Goal: Information Seeking & Learning: Learn about a topic

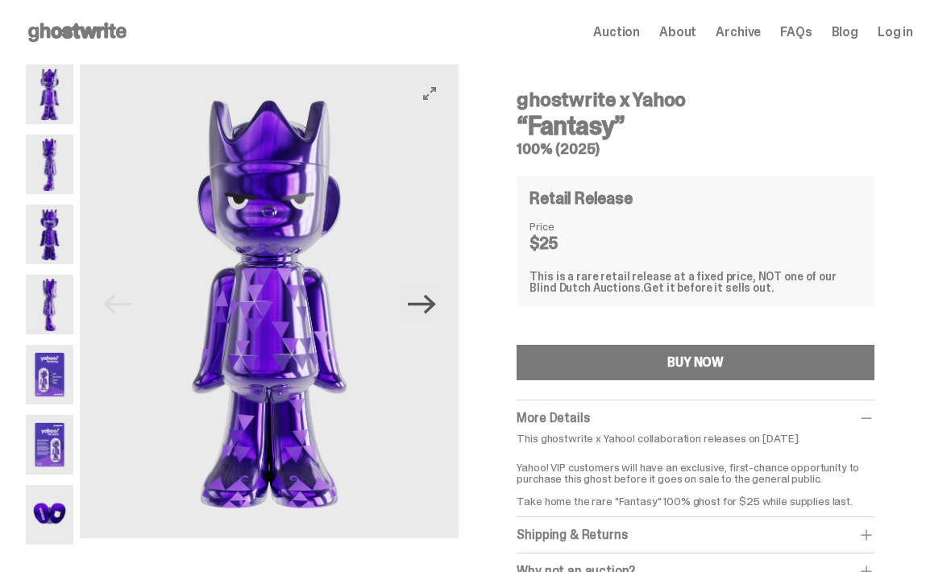
click at [433, 300] on icon "Next" at bounding box center [422, 304] width 28 height 19
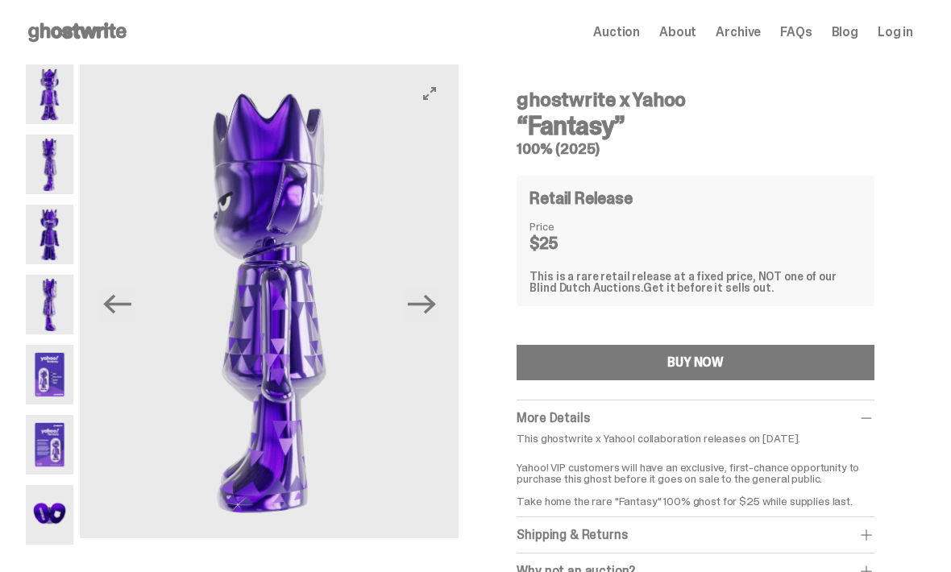
click at [439, 307] on button "Next" at bounding box center [421, 304] width 35 height 35
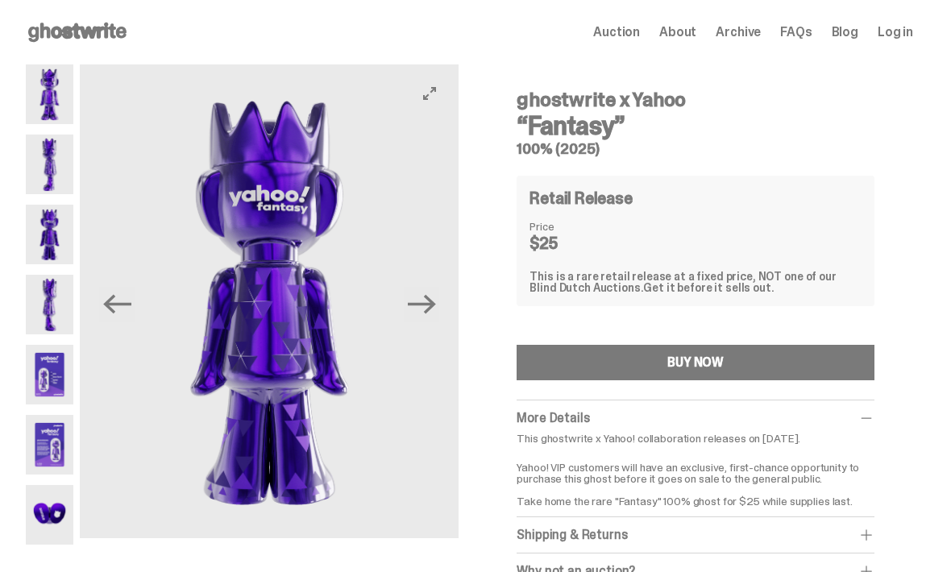
click at [446, 307] on img at bounding box center [269, 301] width 379 height 474
click at [436, 297] on icon "Next" at bounding box center [422, 304] width 28 height 28
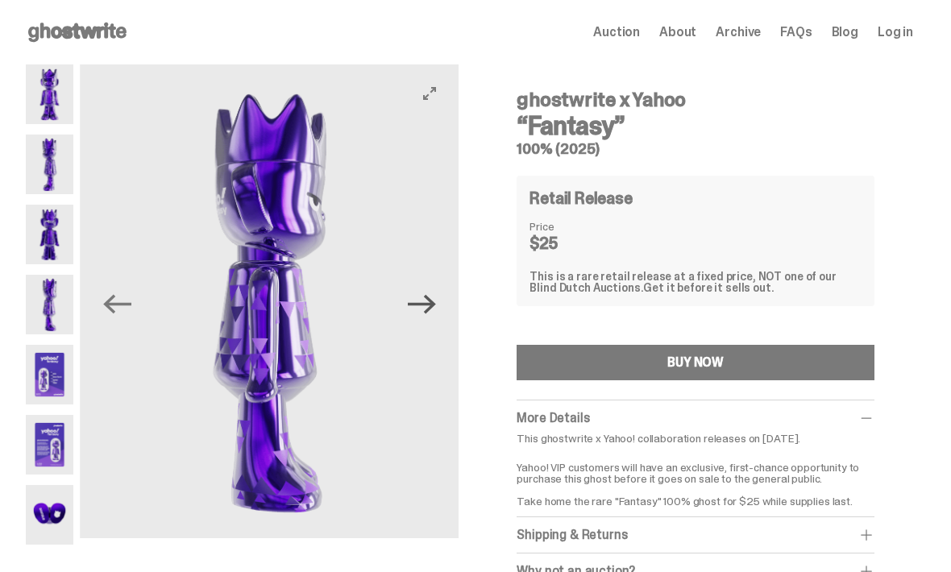
click at [436, 308] on icon "Next" at bounding box center [422, 304] width 28 height 28
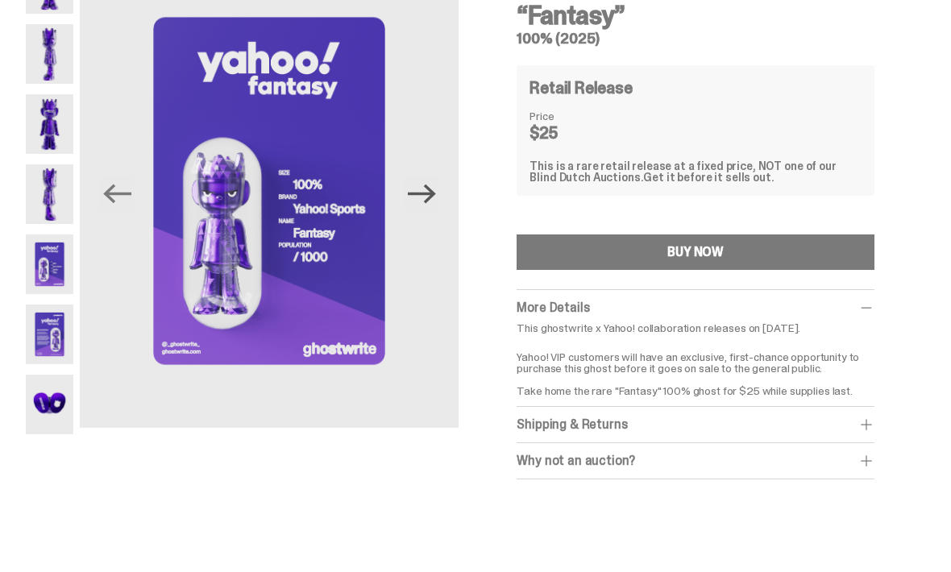
scroll to position [107, 0]
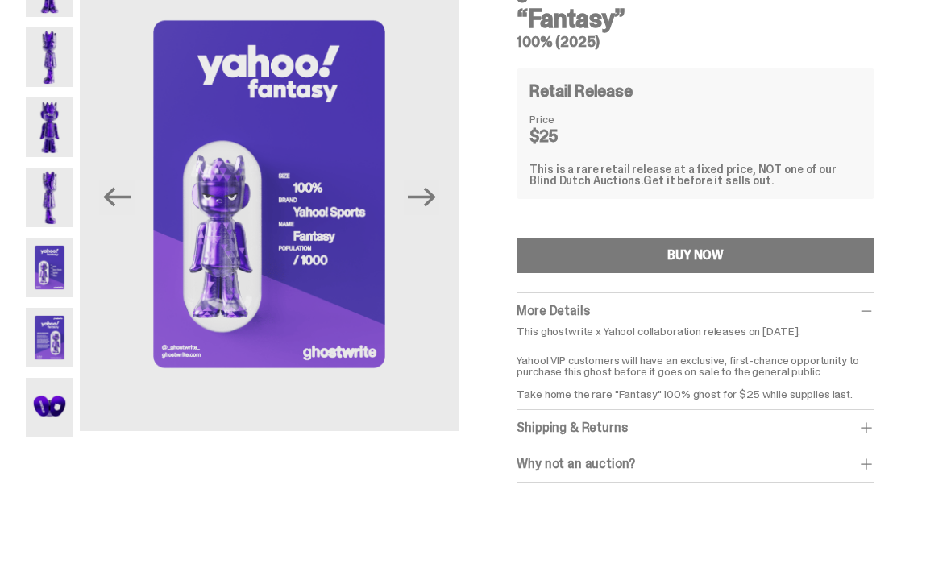
click at [55, 329] on img at bounding box center [50, 338] width 48 height 60
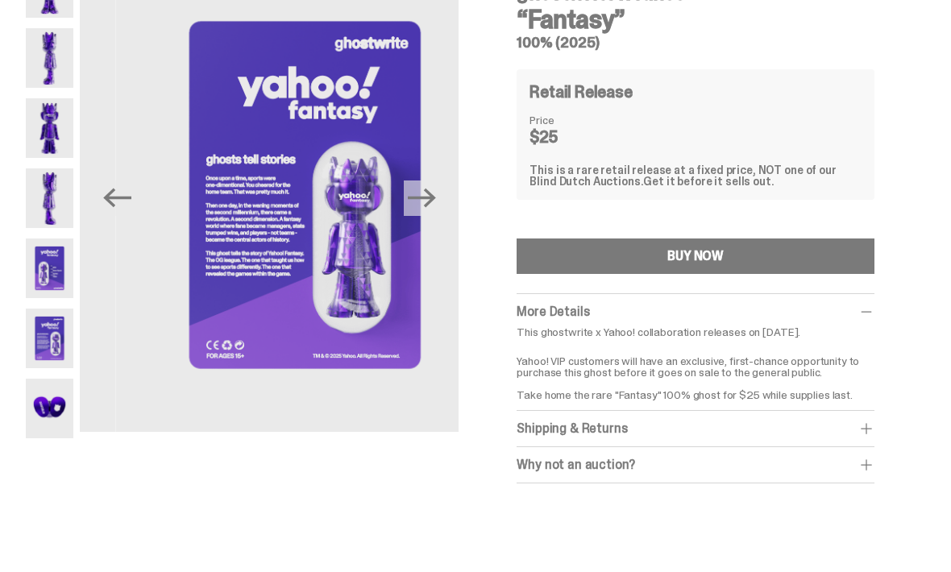
scroll to position [100, 0]
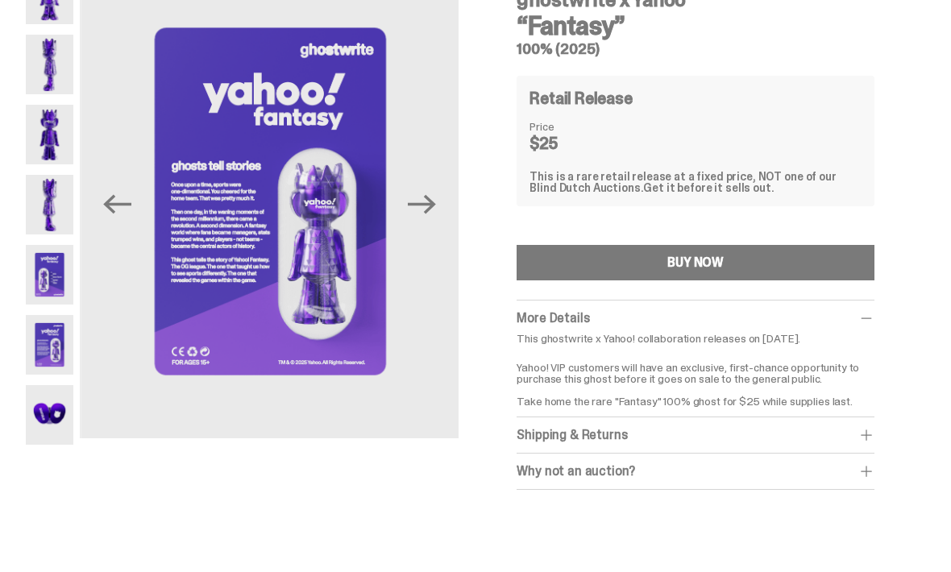
click at [276, 242] on img at bounding box center [270, 202] width 379 height 474
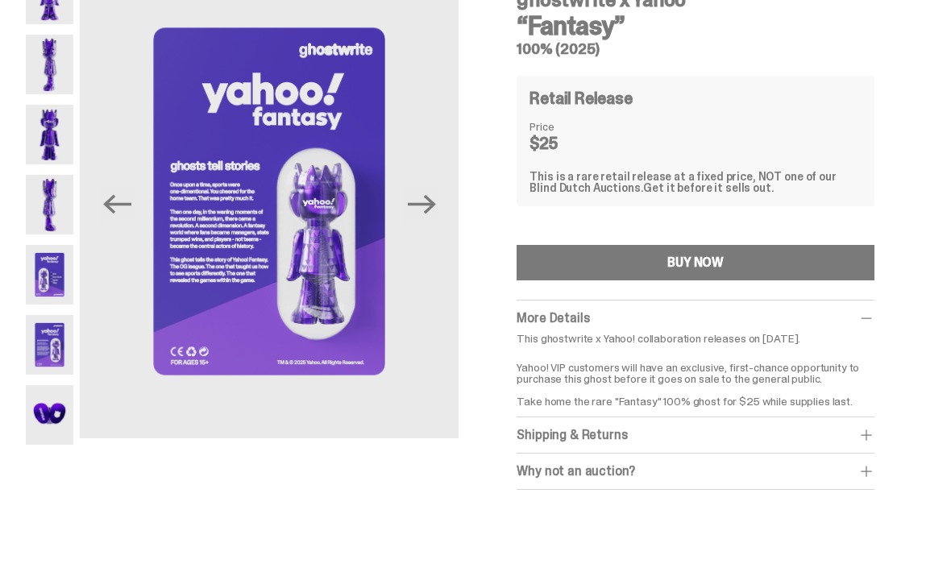
click at [258, 239] on img at bounding box center [269, 202] width 379 height 474
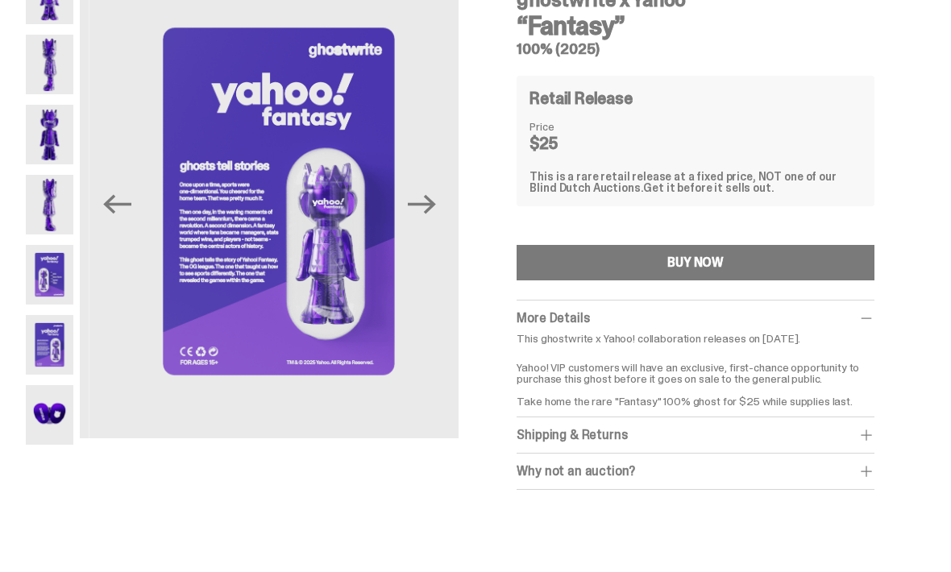
click at [261, 230] on img at bounding box center [278, 202] width 379 height 474
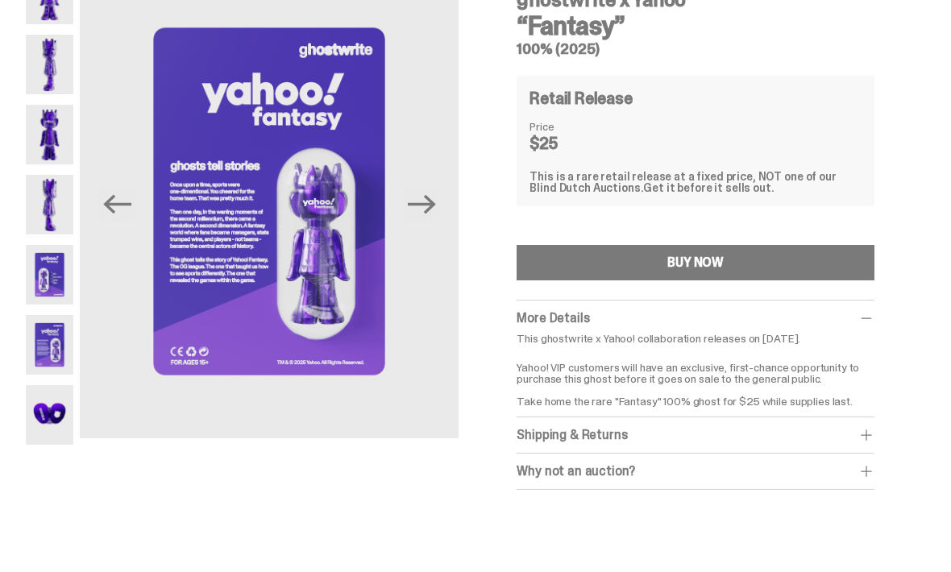
click at [64, 417] on img at bounding box center [50, 415] width 48 height 60
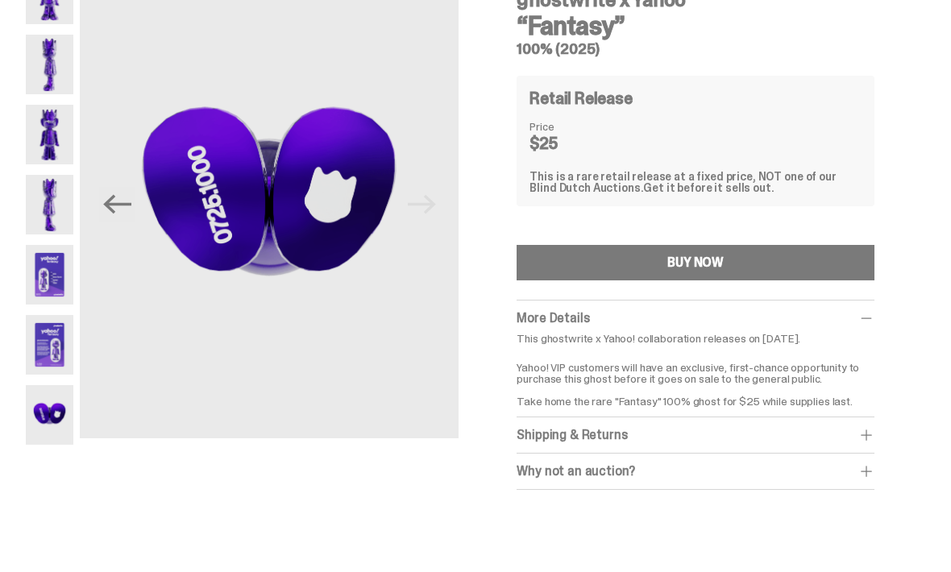
click at [63, 343] on img at bounding box center [50, 345] width 48 height 60
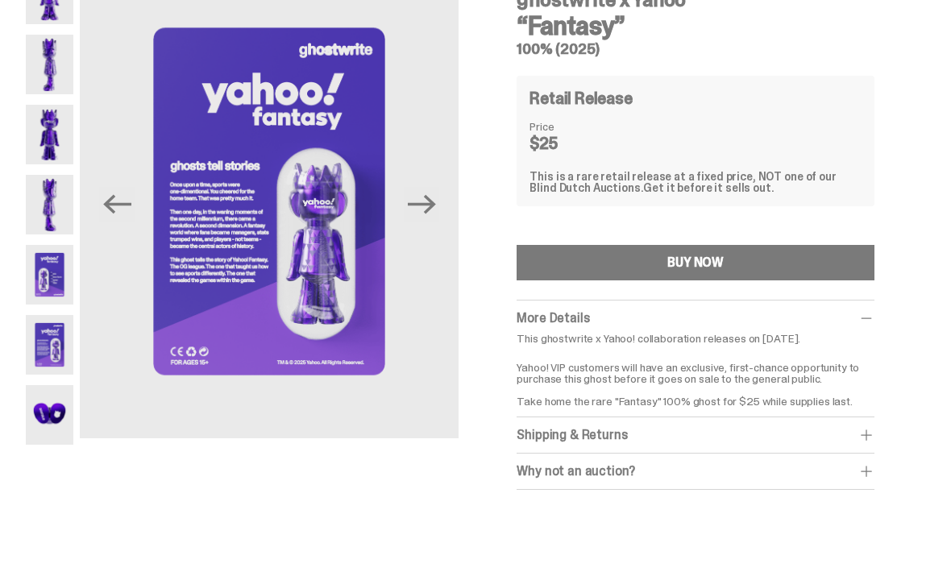
click at [60, 279] on img at bounding box center [50, 275] width 48 height 60
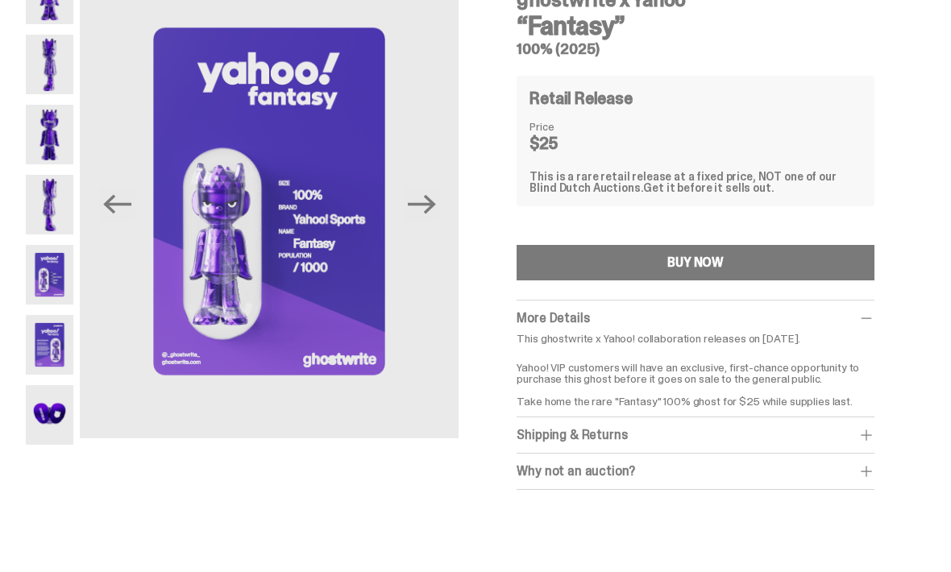
click at [56, 210] on img at bounding box center [50, 205] width 48 height 60
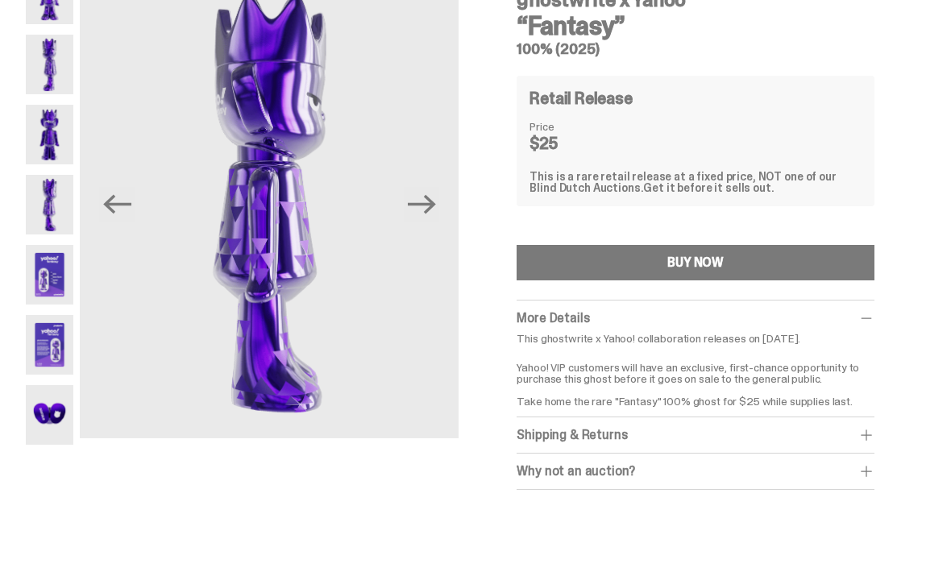
click at [55, 136] on img at bounding box center [50, 135] width 48 height 60
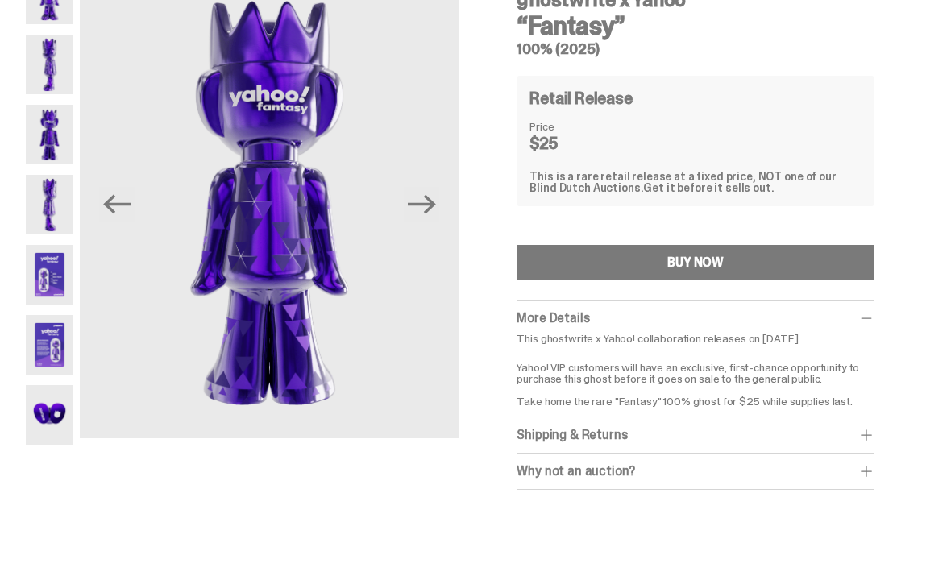
click at [48, 71] on img at bounding box center [50, 65] width 48 height 60
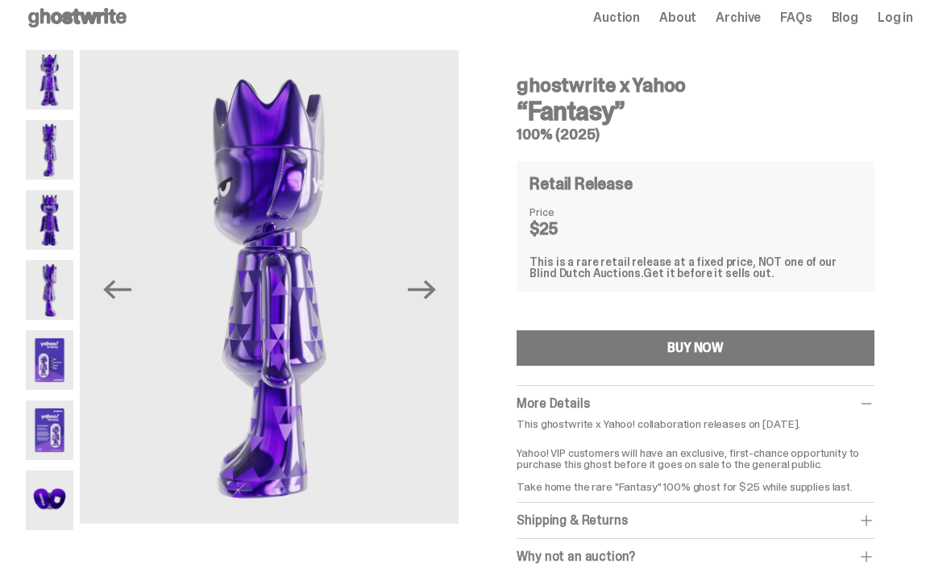
click at [58, 89] on img at bounding box center [50, 81] width 48 height 60
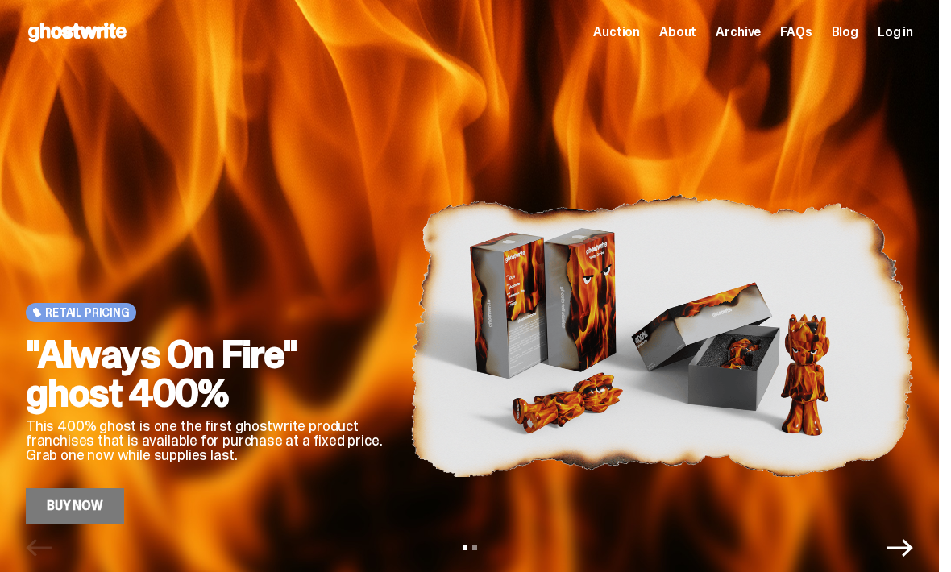
click at [810, 34] on span "FAQs" at bounding box center [795, 32] width 31 height 13
